Goal: Find specific page/section: Find specific page/section

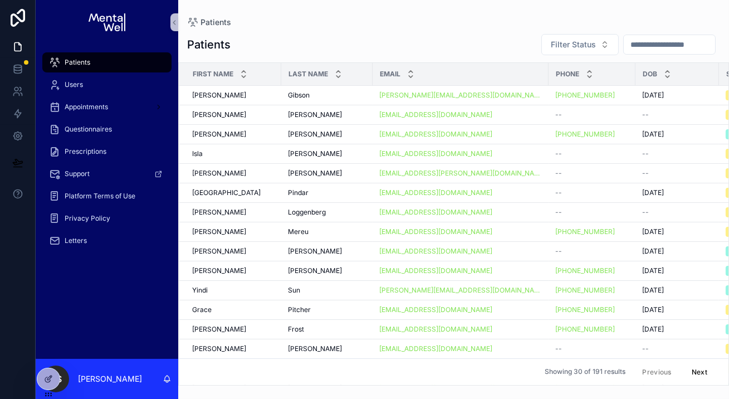
click at [628, 45] on input "scrollable content" at bounding box center [669, 45] width 91 height 16
paste input "********"
type input "********"
click at [51, 356] on icon at bounding box center [48, 354] width 9 height 9
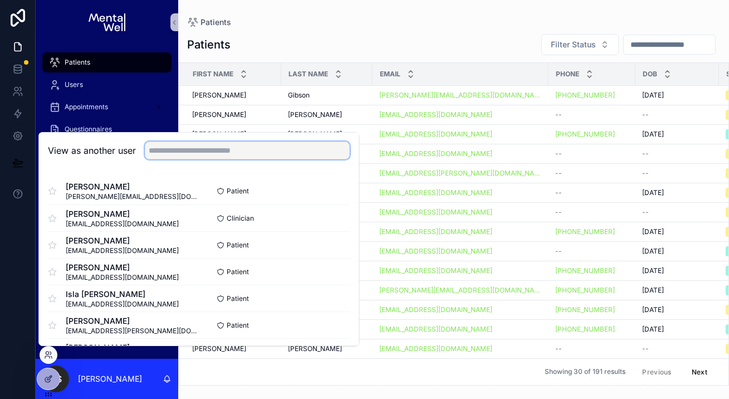
click at [190, 156] on input "text" at bounding box center [247, 150] width 205 height 18
click at [201, 145] on input "text" at bounding box center [247, 150] width 205 height 18
click at [337, 215] on button "Select" at bounding box center [335, 218] width 29 height 16
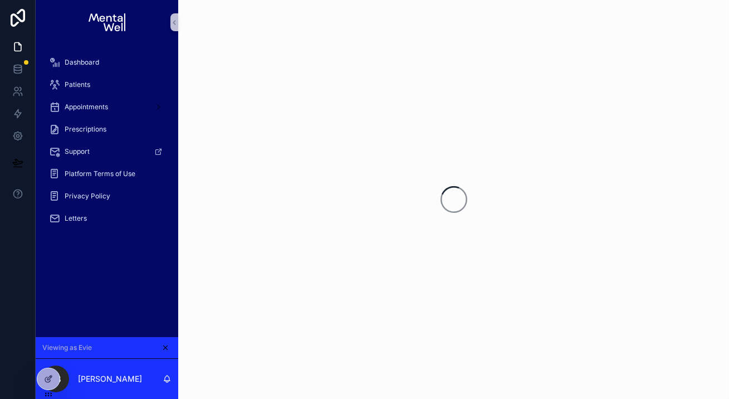
click at [155, 272] on div "Dashboard Patients Appointments Prescriptions Support Platform Terms of Use Pri…" at bounding box center [107, 191] width 143 height 292
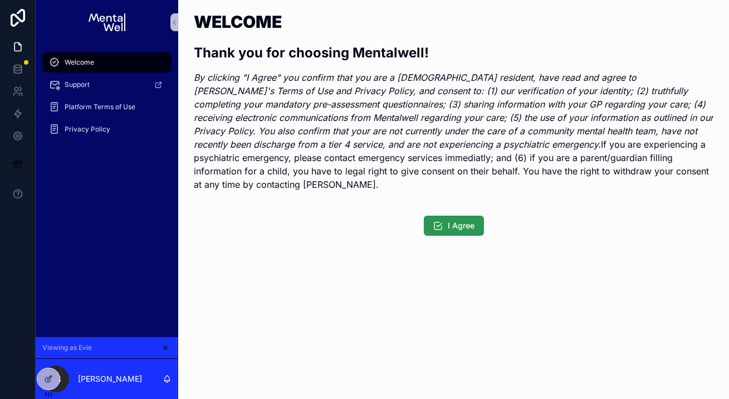
click at [455, 220] on span "I Agree" at bounding box center [461, 225] width 27 height 11
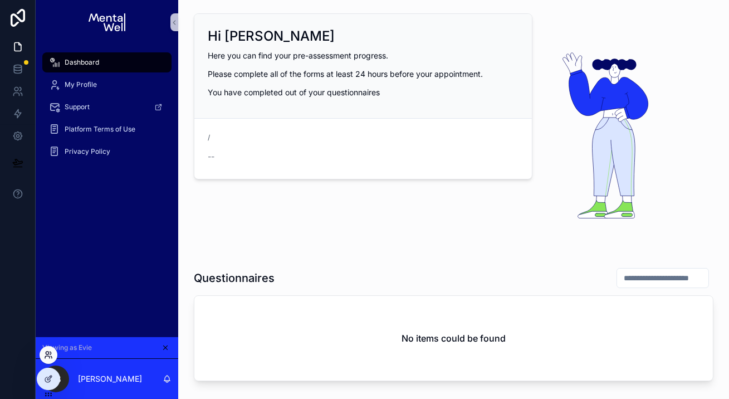
click at [52, 358] on icon at bounding box center [51, 357] width 1 height 2
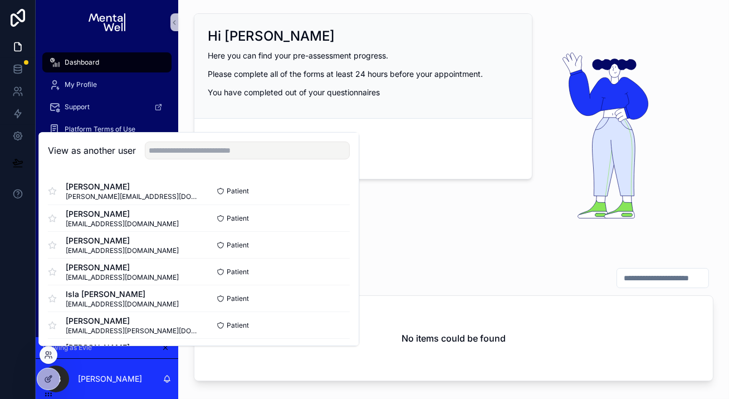
click at [286, 387] on div "Hi Evie Here you can find your pre-assessment progress. Please complete all of …" at bounding box center [453, 313] width 551 height 626
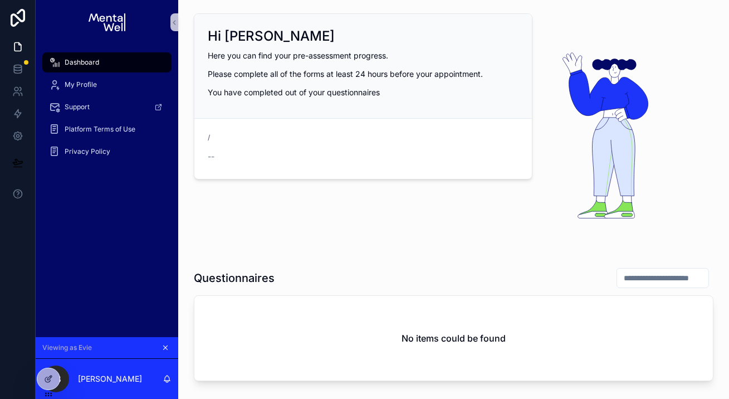
click at [166, 349] on icon "scrollable content" at bounding box center [166, 348] width 4 height 4
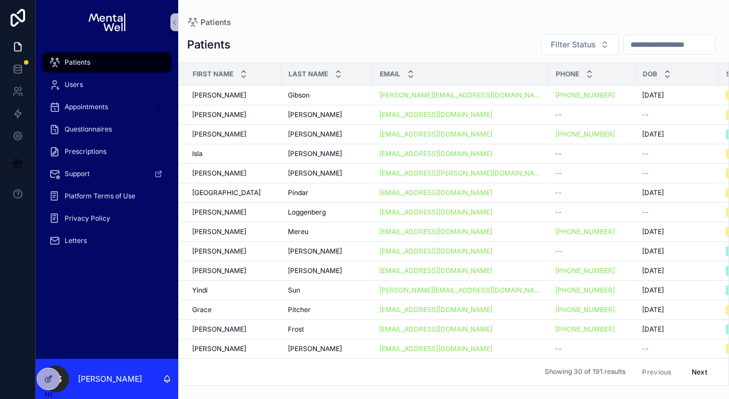
click at [645, 45] on input "scrollable content" at bounding box center [669, 45] width 91 height 16
type input "*"
paste input "********"
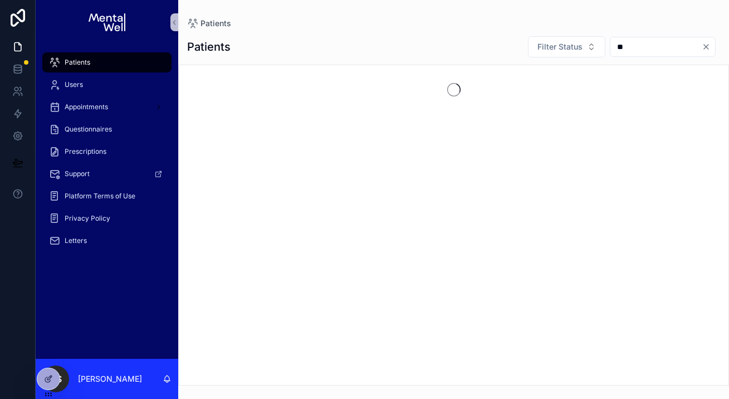
type input "*"
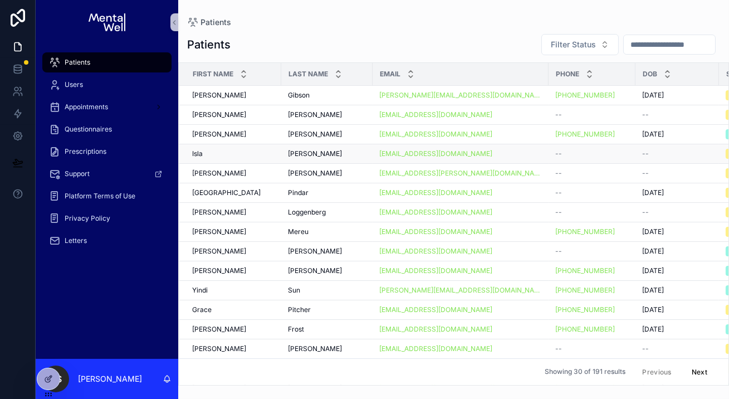
type input "**********"
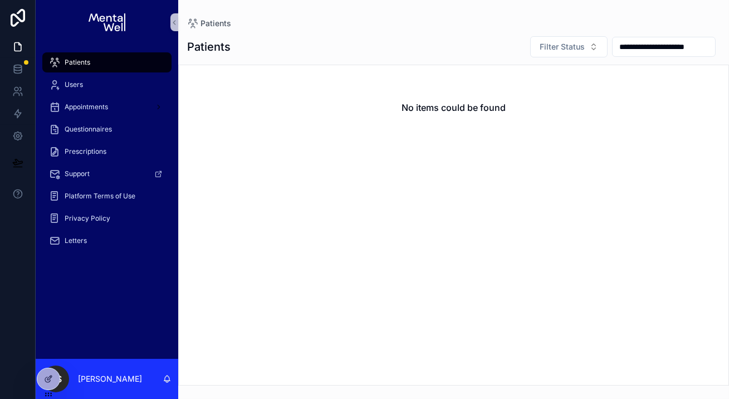
scroll to position [0, 11]
type input "**********"
click at [707, 48] on icon "Clear" at bounding box center [706, 47] width 4 height 4
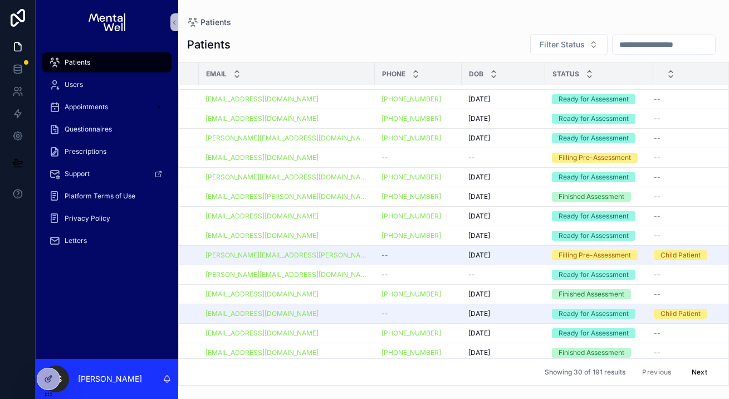
scroll to position [310, 174]
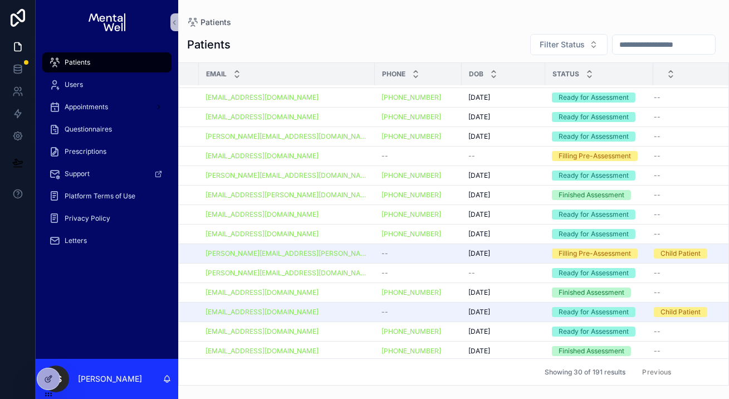
click at [699, 376] on button "Next" at bounding box center [699, 371] width 31 height 17
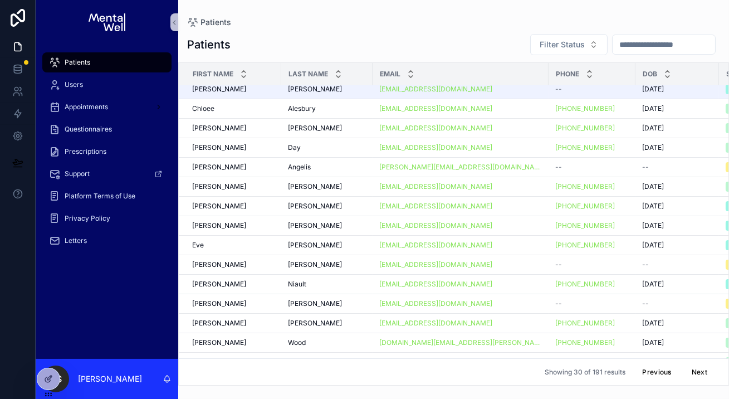
scroll to position [299, 0]
click at [703, 370] on button "Next" at bounding box center [699, 371] width 31 height 17
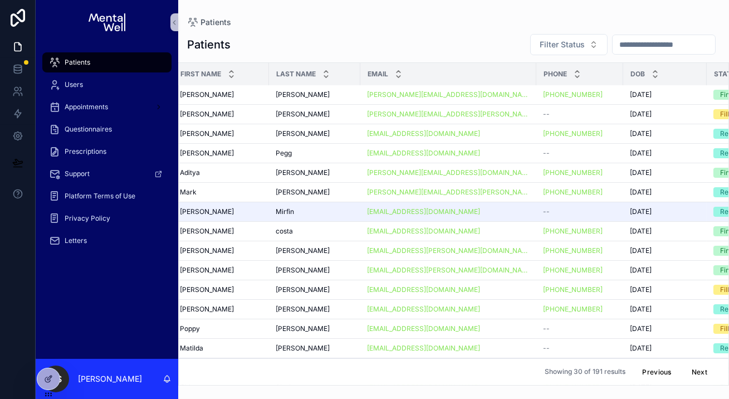
scroll to position [20, 0]
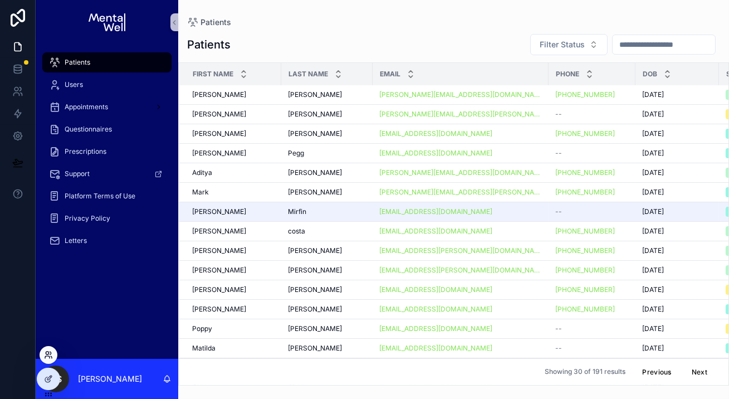
click at [48, 357] on icon at bounding box center [48, 354] width 9 height 9
click at [670, 47] on input "scrollable content" at bounding box center [663, 45] width 102 height 16
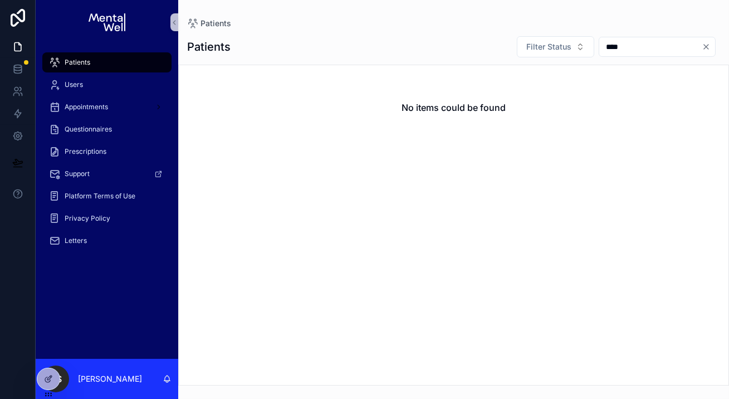
type input "****"
click at [709, 50] on icon "Clear" at bounding box center [706, 46] width 9 height 9
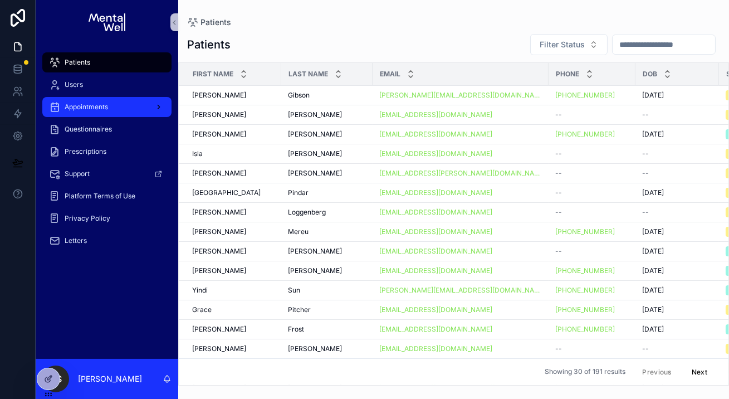
click at [107, 115] on div "Appointments" at bounding box center [107, 107] width 116 height 18
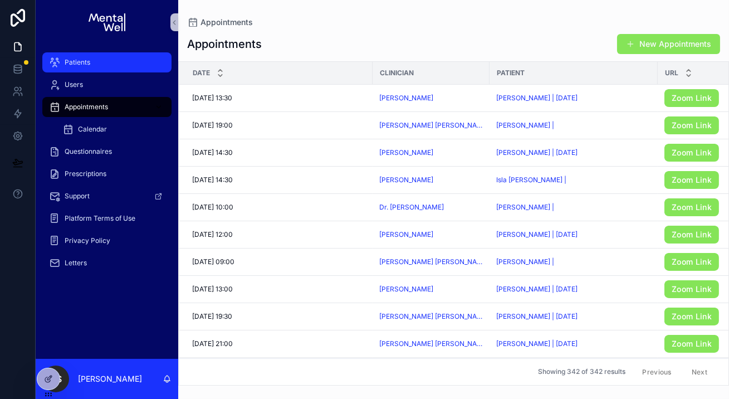
click at [99, 55] on div "Patients" at bounding box center [107, 62] width 116 height 18
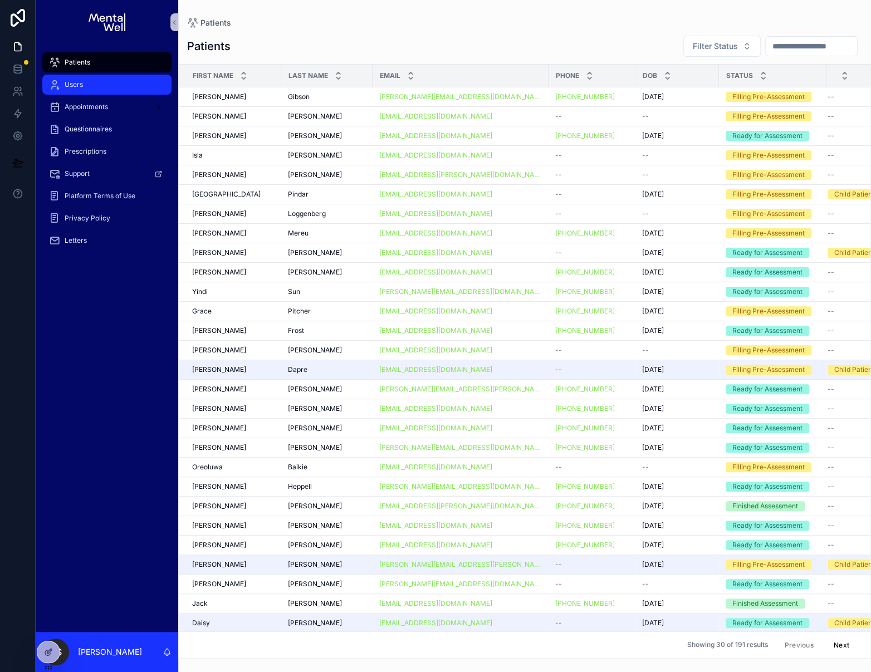
click at [84, 92] on div "Users" at bounding box center [107, 85] width 116 height 18
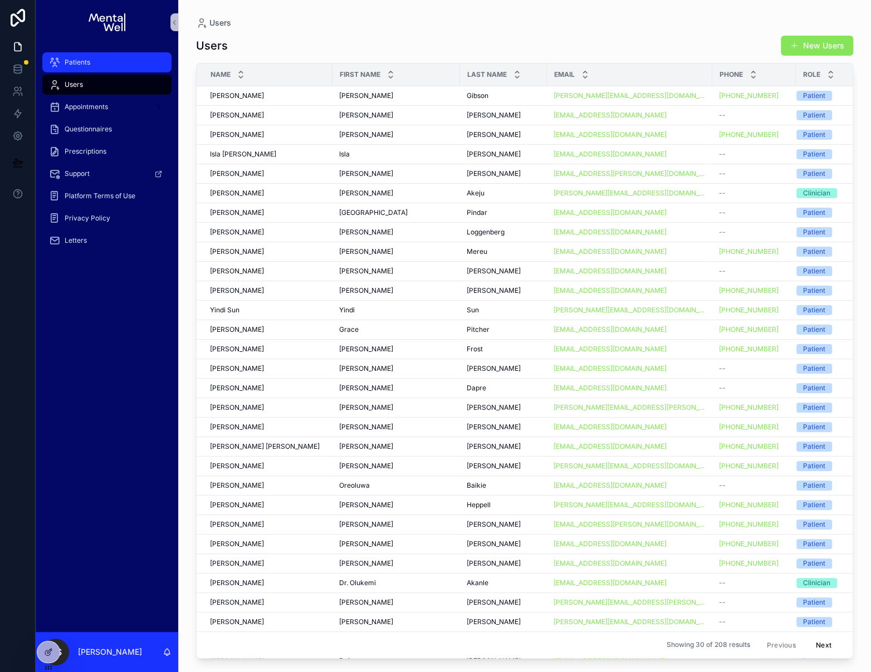
click at [109, 62] on div "Patients" at bounding box center [107, 62] width 116 height 18
